Goal: Information Seeking & Learning: Learn about a topic

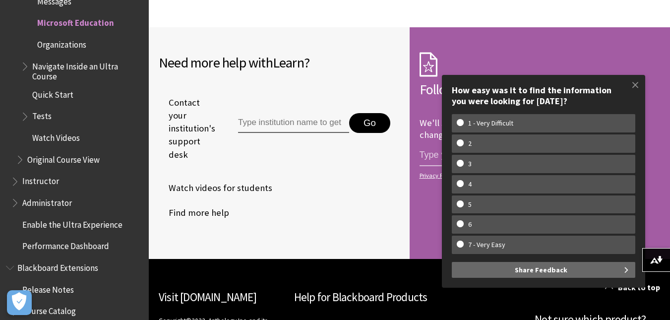
scroll to position [1886, 0]
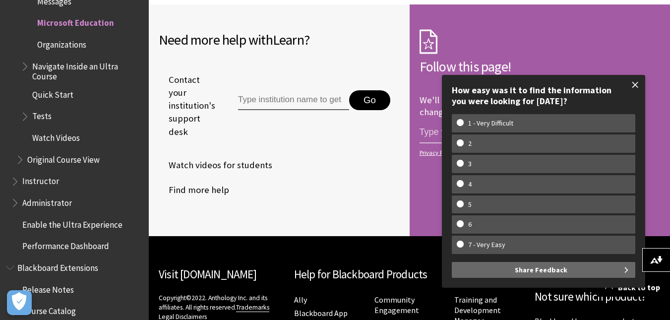
click at [632, 85] on span at bounding box center [635, 84] width 21 height 21
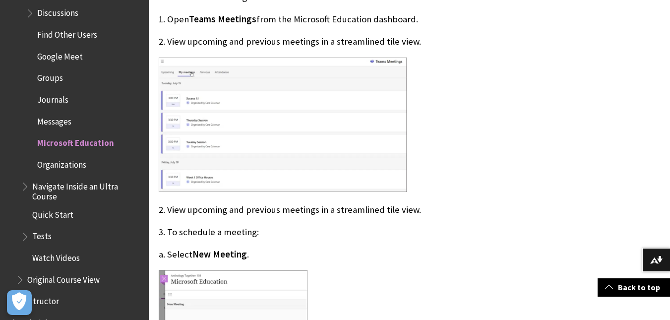
scroll to position [1426, 0]
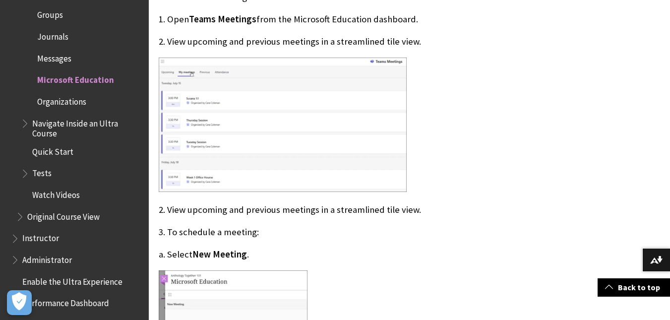
click at [58, 154] on span "Quick Start" at bounding box center [52, 149] width 41 height 13
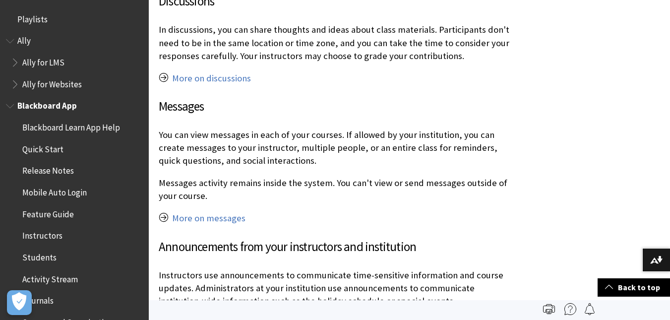
click at [63, 106] on span "Blackboard App" at bounding box center [47, 104] width 60 height 13
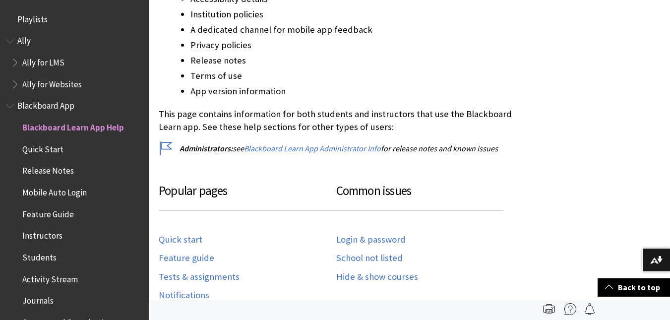
scroll to position [347, 0]
